Goal: Task Accomplishment & Management: Use online tool/utility

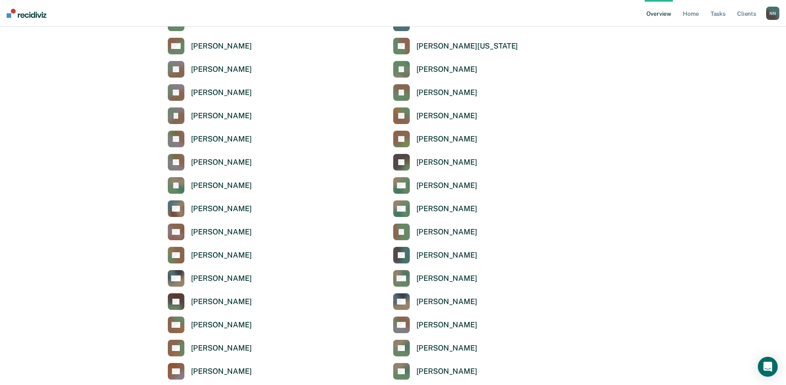
scroll to position [2310, 0]
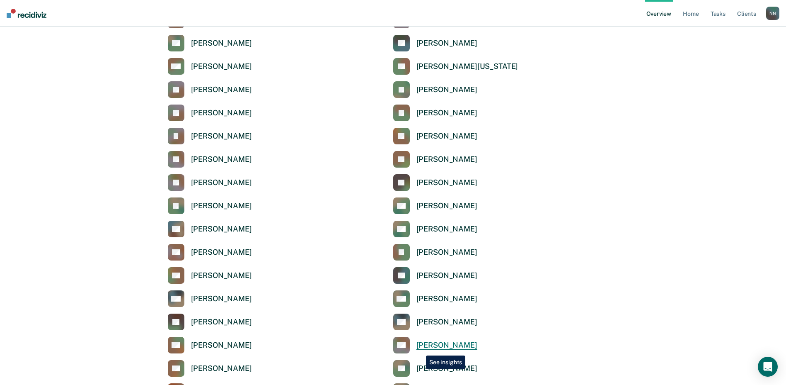
click at [420, 349] on div "[PERSON_NAME]" at bounding box center [447, 345] width 61 height 10
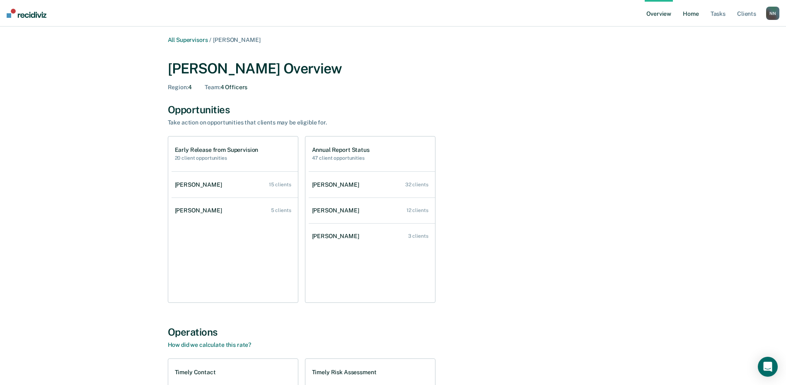
click at [694, 12] on link "Home" at bounding box center [691, 13] width 19 height 27
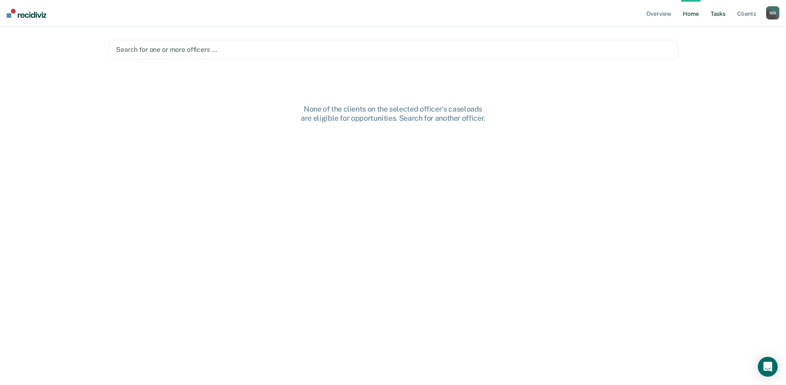
click at [720, 17] on link "Tasks" at bounding box center [718, 13] width 18 height 27
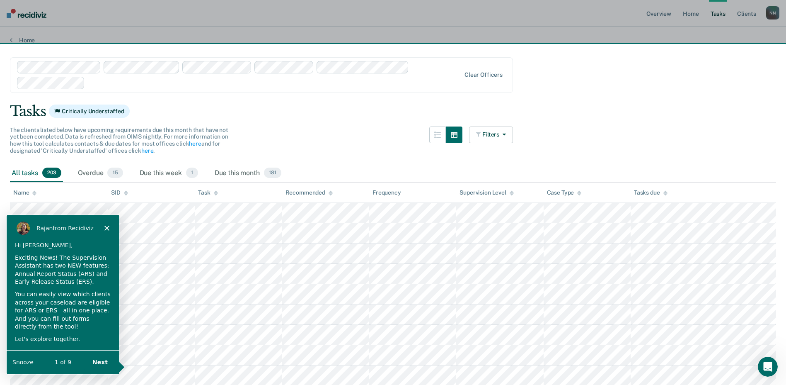
click at [51, 67] on div "Product tour overlay" at bounding box center [393, 192] width 786 height 385
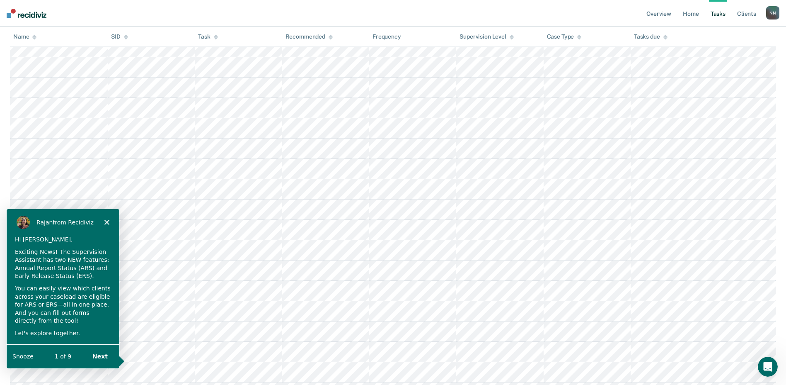
scroll to position [124, 0]
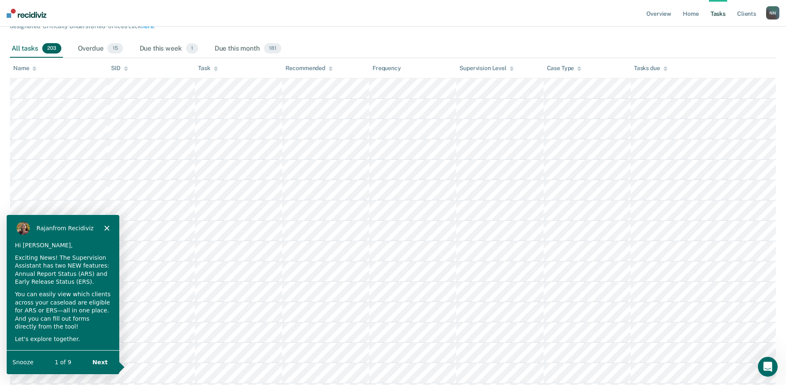
click at [106, 227] on polygon "Close" at bounding box center [106, 227] width 5 height 5
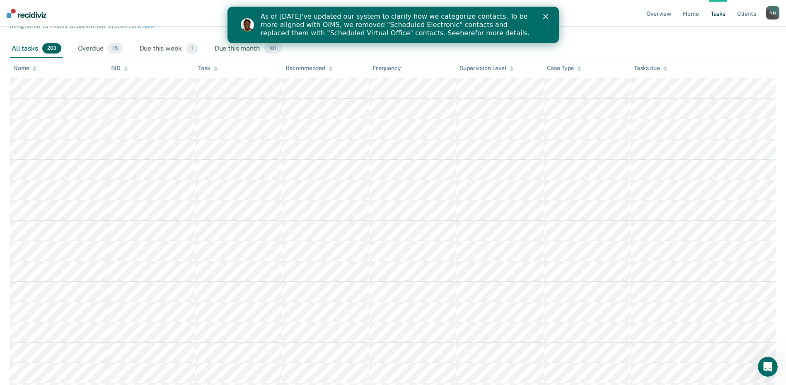
scroll to position [0, 0]
click at [545, 18] on icon "Close" at bounding box center [545, 16] width 5 height 5
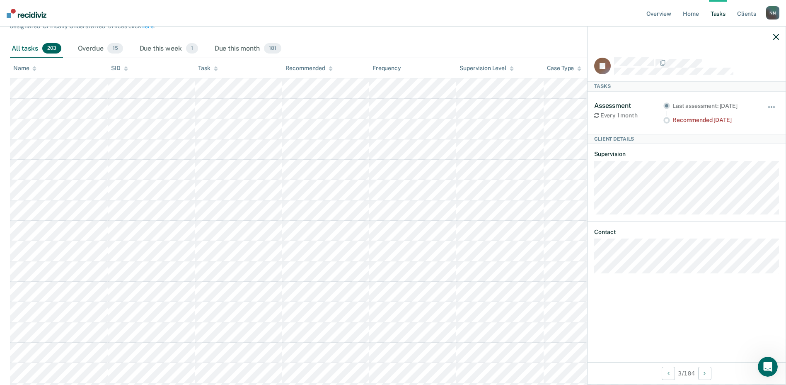
click at [775, 39] on icon "button" at bounding box center [777, 37] width 6 height 6
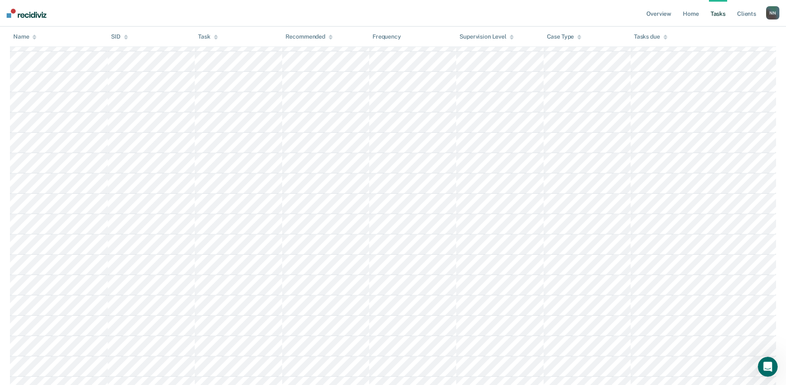
scroll to position [498, 0]
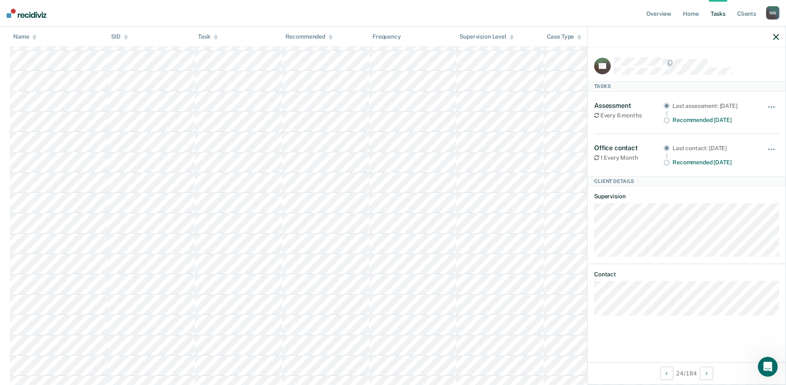
drag, startPoint x: 622, startPoint y: 256, endPoint x: 638, endPoint y: 186, distance: 71.7
click at [638, 186] on article "JW Tasks Assessment Every 6 months Last assessment: [DATE] Recommended [DATE] H…" at bounding box center [687, 186] width 185 height 258
click at [777, 38] on icon "button" at bounding box center [777, 37] width 6 height 6
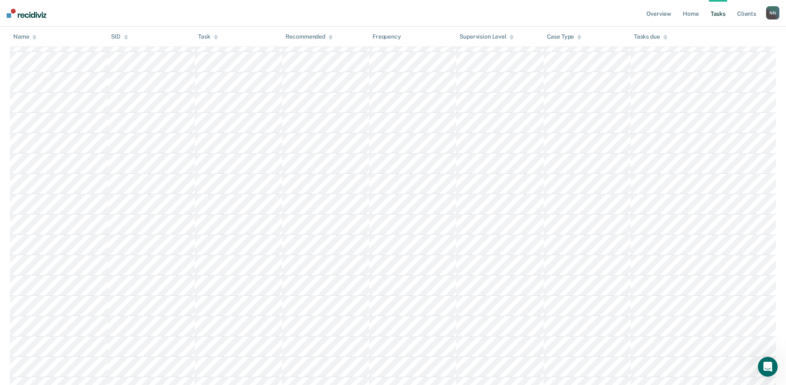
scroll to position [0, 0]
